Goal: Task Accomplishment & Management: Manage account settings

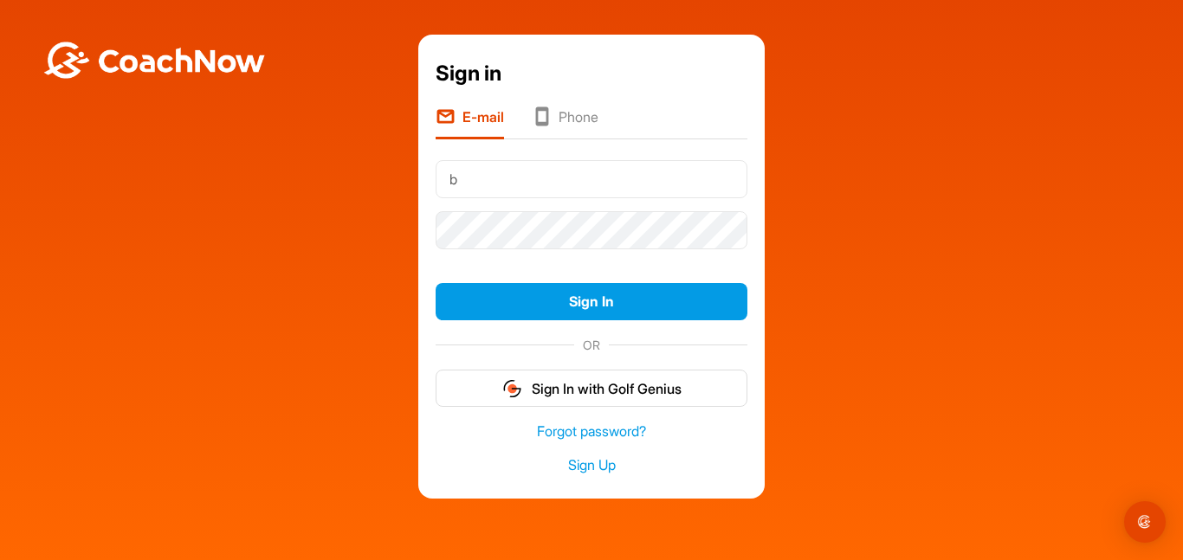
type input "[PERSON_NAME][EMAIL_ADDRESS][DOMAIN_NAME]"
click at [564, 126] on li "Phone" at bounding box center [565, 123] width 67 height 33
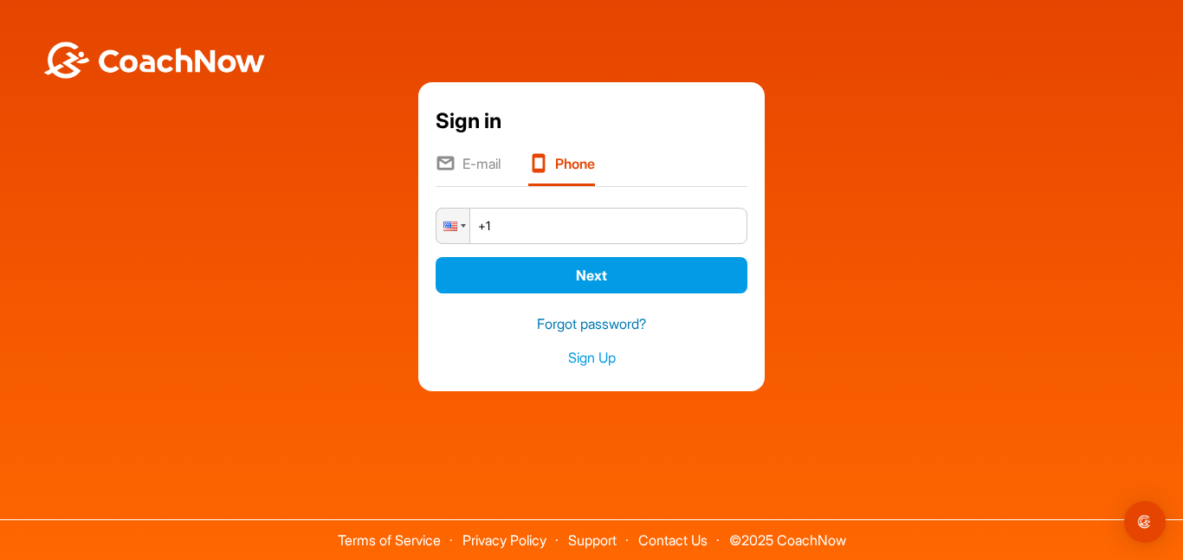
click at [605, 333] on link "Forgot password?" at bounding box center [592, 324] width 312 height 20
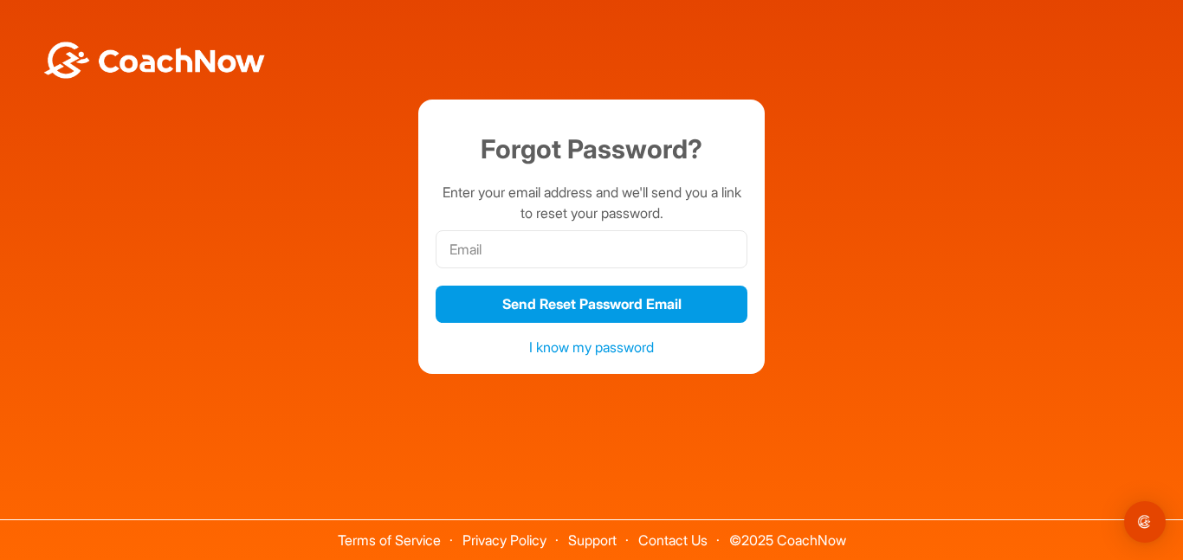
click at [584, 346] on link "I know my password" at bounding box center [591, 347] width 125 height 17
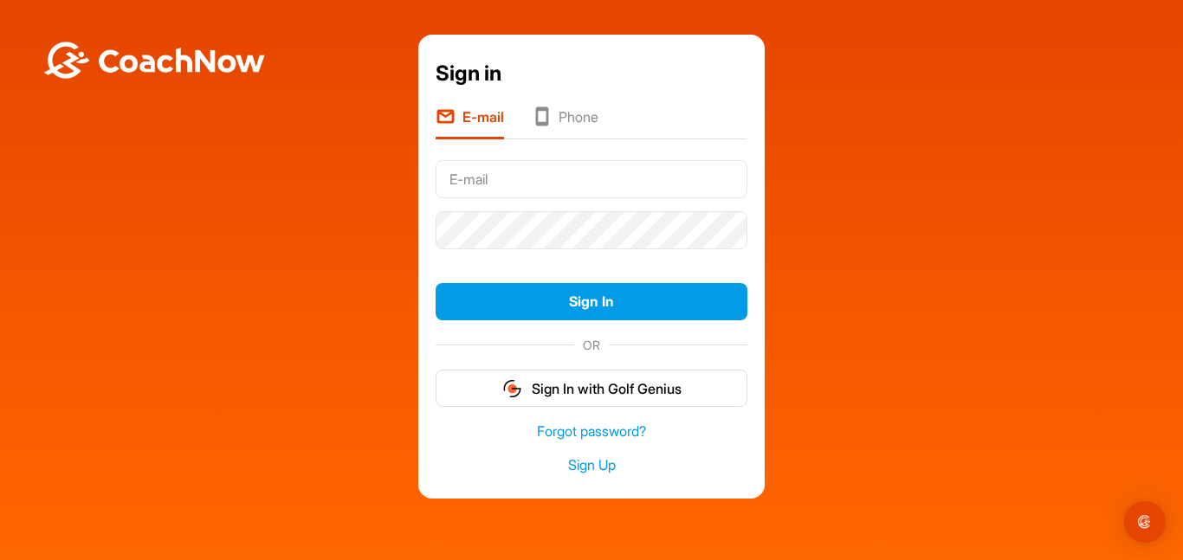
click at [553, 135] on li "Phone" at bounding box center [565, 123] width 67 height 33
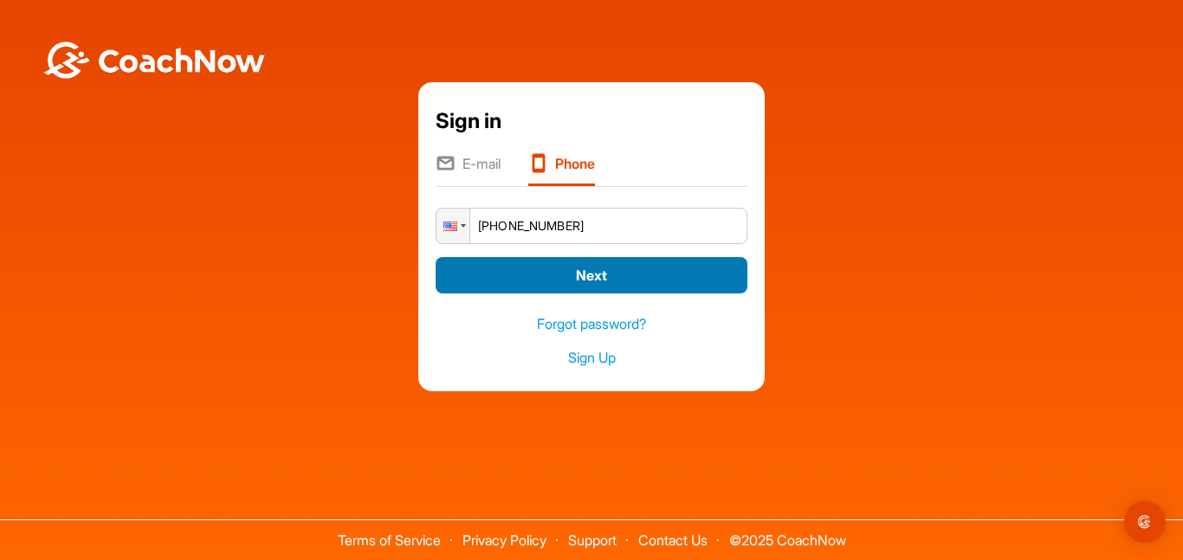
type input "[PHONE_NUMBER]"
click at [584, 288] on button "Next" at bounding box center [592, 275] width 312 height 37
